Goal: Transaction & Acquisition: Purchase product/service

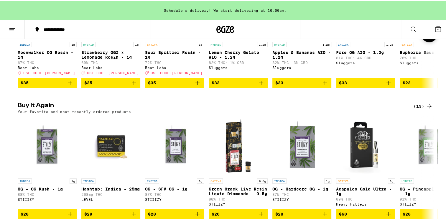
scroll to position [530, 0]
